Goal: Task Accomplishment & Management: Use online tool/utility

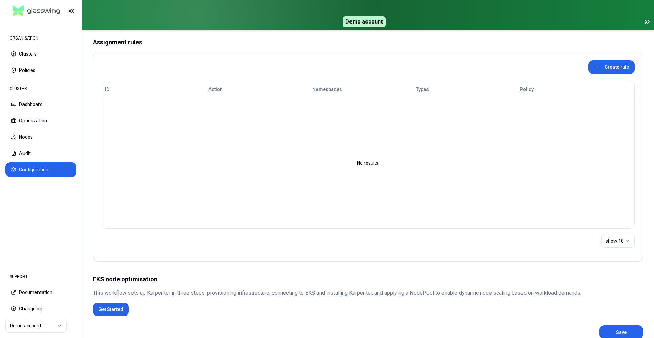
scroll to position [102, 0]
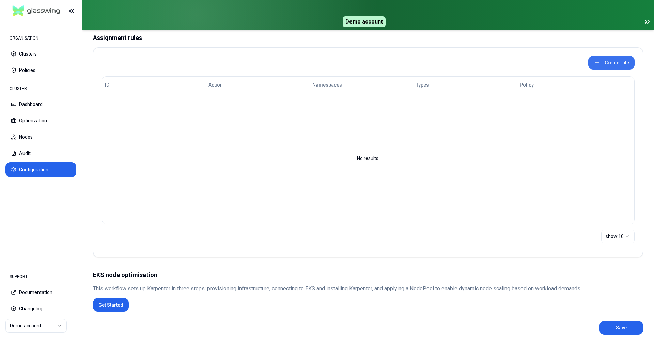
click at [620, 58] on button "Create rule" at bounding box center [611, 63] width 46 height 14
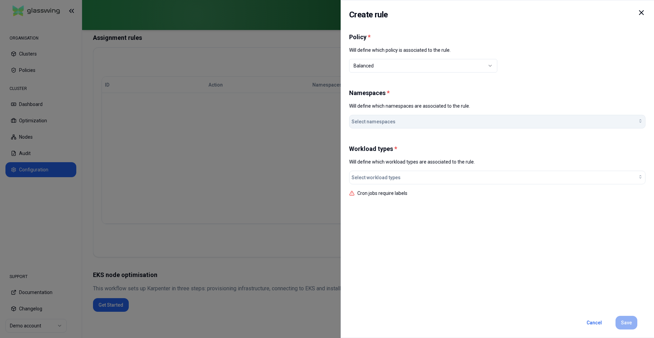
click at [455, 120] on div "Select namespaces" at bounding box center [498, 121] width 292 height 7
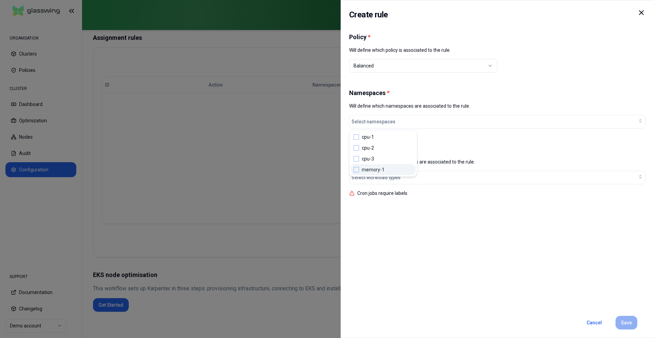
click at [300, 154] on div at bounding box center [327, 169] width 654 height 338
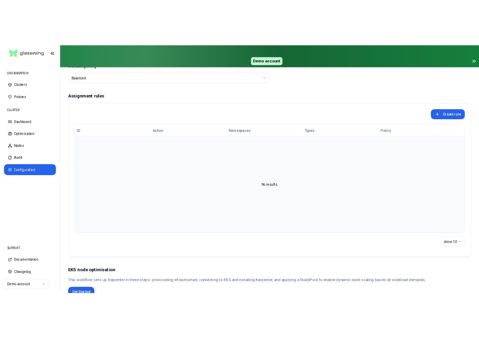
scroll to position [40, 0]
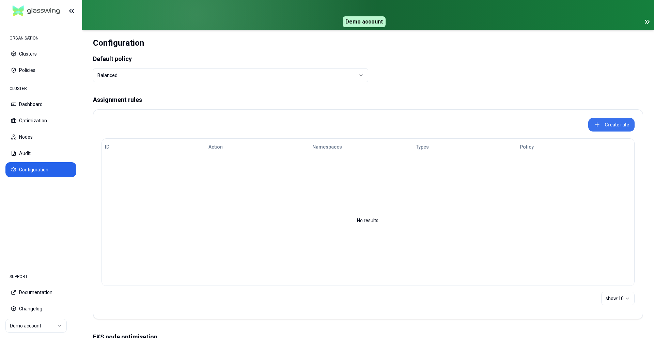
click at [605, 124] on button "Create rule" at bounding box center [611, 125] width 46 height 14
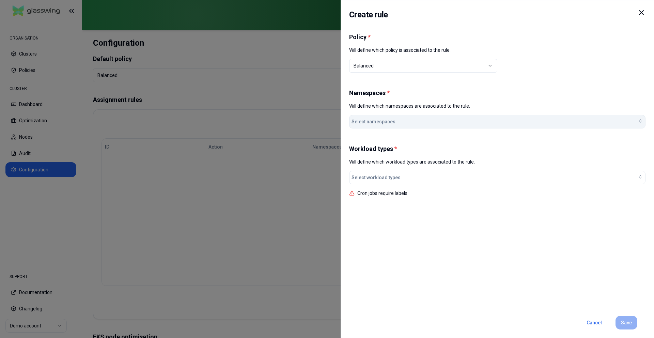
click at [416, 123] on div "Select namespaces" at bounding box center [498, 121] width 292 height 7
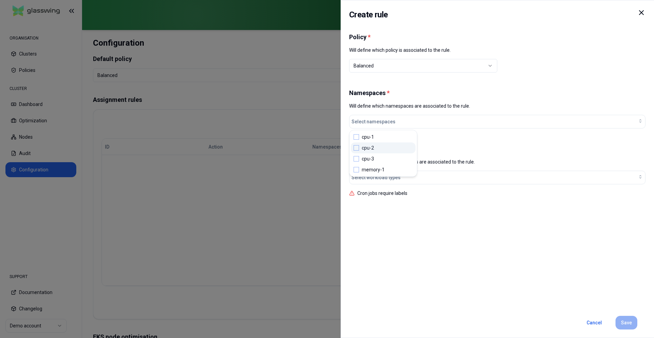
click at [386, 145] on div "cpu-2" at bounding box center [383, 147] width 65 height 11
click at [382, 155] on div "cpu-3" at bounding box center [383, 158] width 65 height 11
click at [398, 205] on div "Policy * Will define which policy is associated to the rule. Balanced Namespace…" at bounding box center [497, 170] width 296 height 275
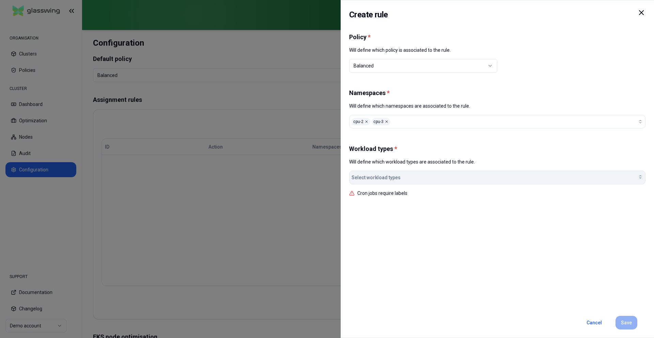
click at [400, 173] on button "Select workload types" at bounding box center [497, 178] width 296 height 14
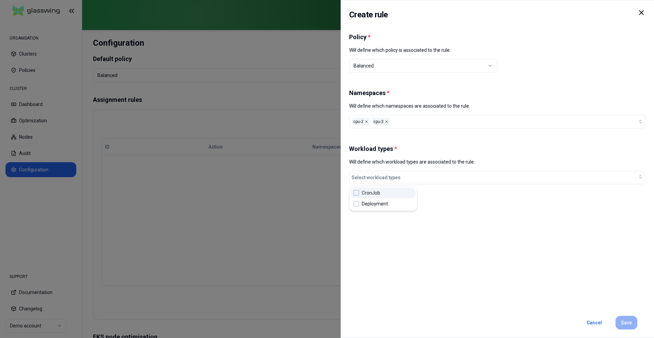
click at [391, 191] on div "CronJob" at bounding box center [383, 192] width 65 height 11
click at [550, 242] on div "Policy * Will define which policy is associated to the rule. Balanced Namespace…" at bounding box center [497, 170] width 296 height 275
click at [622, 319] on button "Save" at bounding box center [627, 323] width 22 height 14
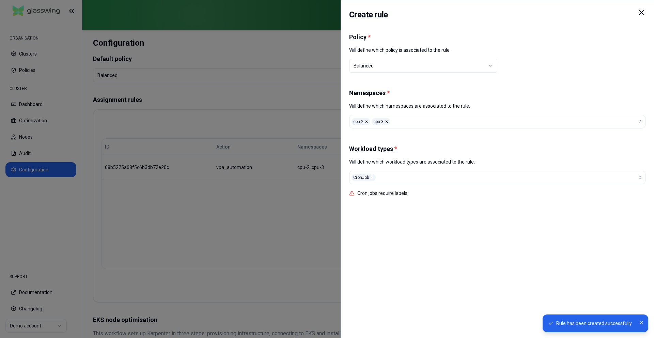
click at [219, 182] on div at bounding box center [327, 169] width 654 height 338
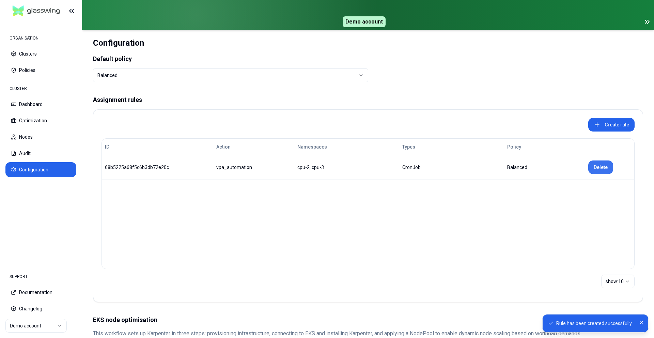
click at [595, 166] on button "Delete" at bounding box center [600, 167] width 25 height 14
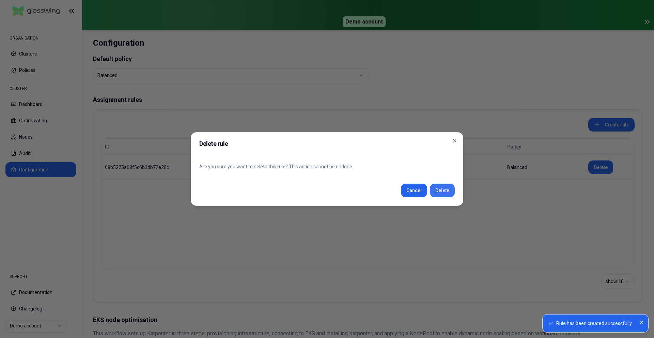
click at [451, 195] on button "Delete" at bounding box center [442, 191] width 25 height 14
